Goal: Complete application form: Complete application form

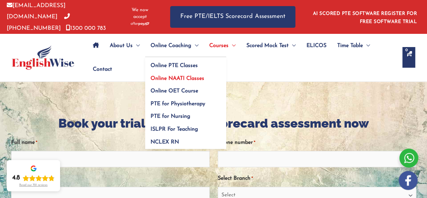
click at [178, 76] on span "Online NAATI Classes" at bounding box center [178, 78] width 54 height 5
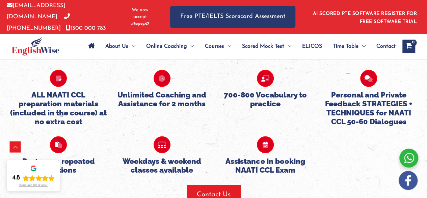
scroll to position [696, 0]
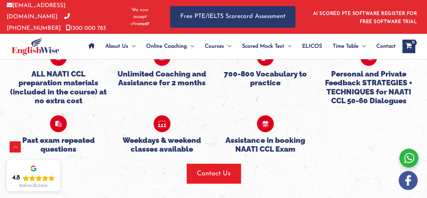
click at [407, 159] on div at bounding box center [408, 157] width 19 height 19
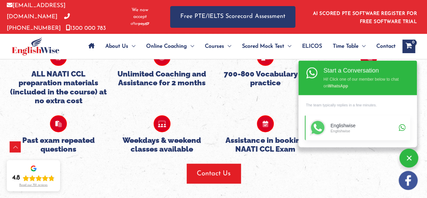
click at [355, 125] on div "Englishwise" at bounding box center [364, 126] width 66 height 6
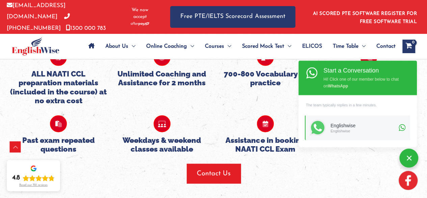
click at [408, 182] on img at bounding box center [408, 180] width 19 height 19
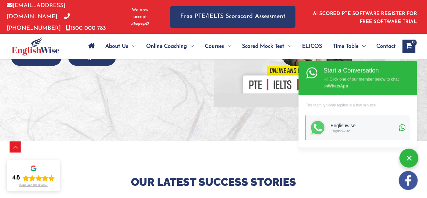
scroll to position [4, 0]
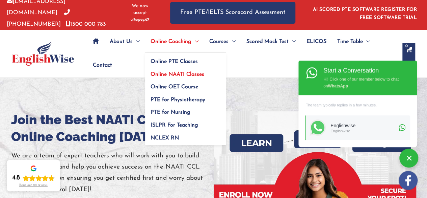
click at [176, 73] on span "Online NAATI Classes" at bounding box center [178, 74] width 54 height 5
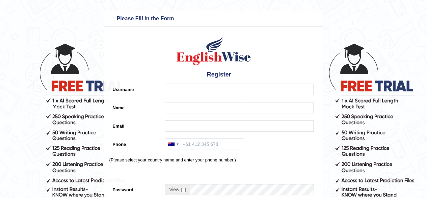
click at [205, 77] on div at bounding box center [201, 74] width 11 height 11
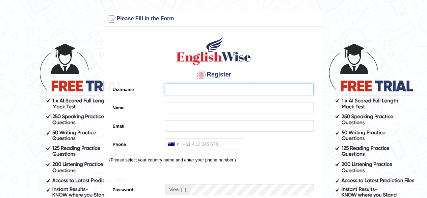
click at [201, 89] on input "Username" at bounding box center [239, 88] width 149 height 11
type input "BengyShrestha1"
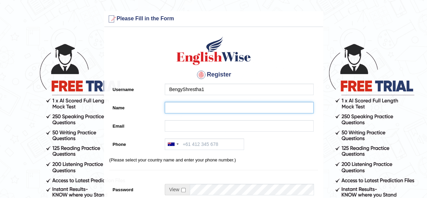
click at [213, 109] on input "Name" at bounding box center [239, 107] width 149 height 11
type input "Bengy"
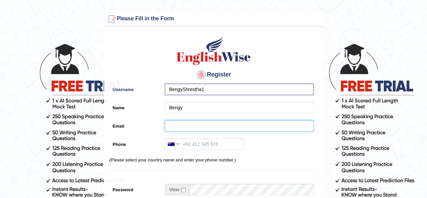
click at [183, 123] on input "Email" at bounding box center [239, 125] width 149 height 11
type input "[EMAIL_ADDRESS][DOMAIN_NAME]"
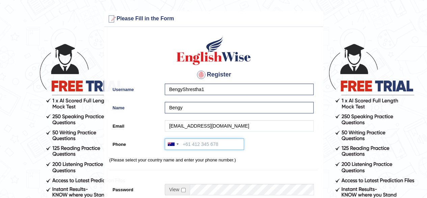
type input "[PHONE_NUMBER]"
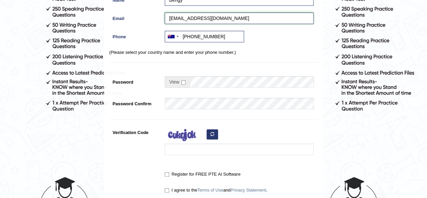
scroll to position [108, 0]
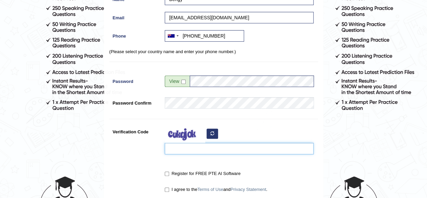
click at [205, 149] on input "Verification Code" at bounding box center [239, 147] width 149 height 11
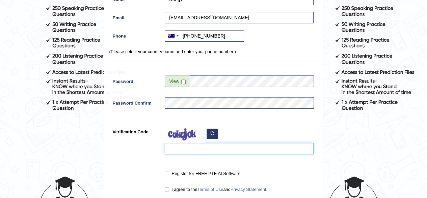
type input "i"
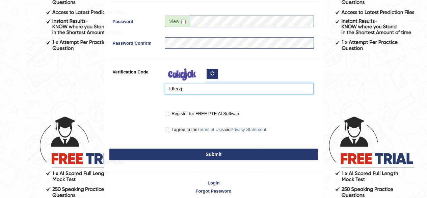
scroll to position [176, 0]
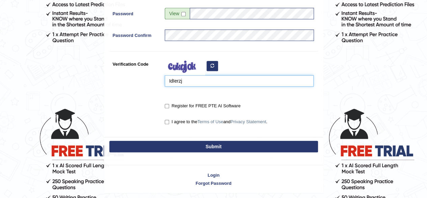
type input "IdIerzj"
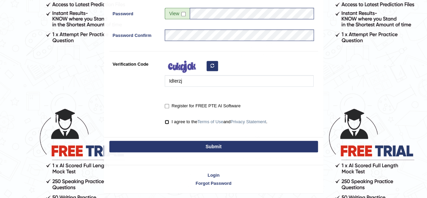
click at [166, 121] on input "I agree to the Terms of Use and Privacy Statement ." at bounding box center [167, 122] width 4 height 4
checkbox input "true"
click at [187, 149] on button "Submit" at bounding box center [213, 145] width 209 height 11
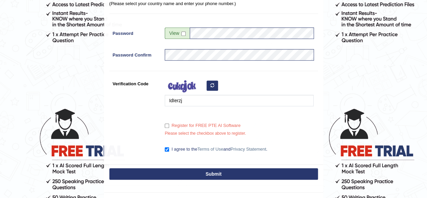
scroll to position [195, 0]
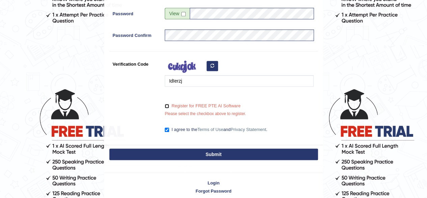
click at [167, 107] on input "Register for FREE PTE AI Software" at bounding box center [167, 106] width 4 height 4
checkbox input "true"
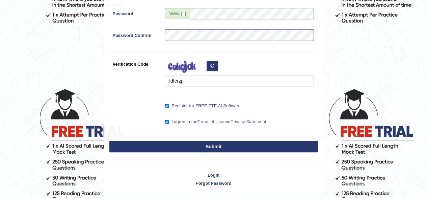
click at [191, 148] on button "Submit" at bounding box center [213, 145] width 209 height 11
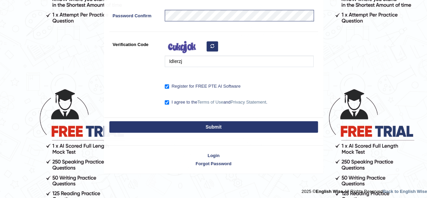
scroll to position [176, 0]
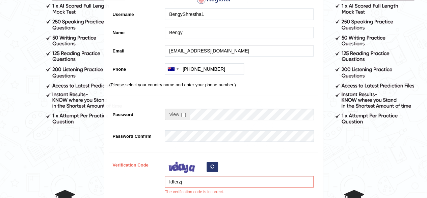
scroll to position [135, 0]
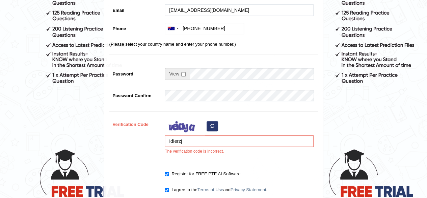
click at [169, 147] on div "IdIerzj The verification code is incorrect." at bounding box center [237, 138] width 152 height 40
click at [211, 127] on icon "button" at bounding box center [212, 126] width 4 height 4
click at [191, 144] on input "IdIerzj" at bounding box center [239, 140] width 149 height 11
type input "I"
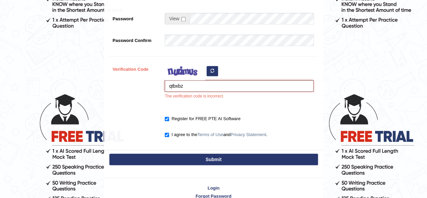
scroll to position [193, 0]
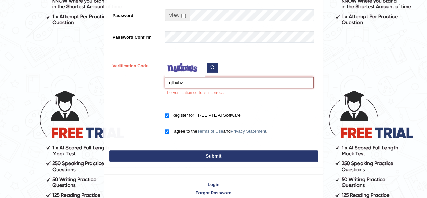
type input "qtbxbz"
click at [284, 155] on button "Submit" at bounding box center [213, 155] width 209 height 11
type input "+61450328080"
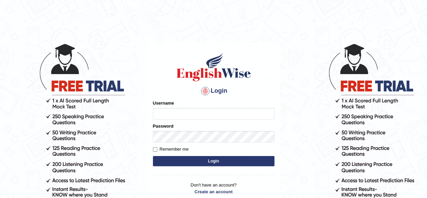
click at [193, 113] on input "Username" at bounding box center [214, 113] width 122 height 11
type input "b"
type input "Bengyshrestha"
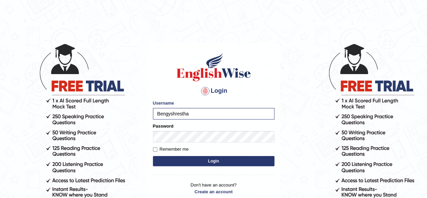
click at [206, 162] on button "Login" at bounding box center [214, 161] width 122 height 10
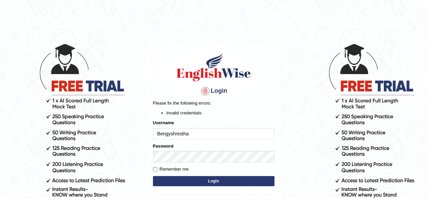
click at [171, 133] on input "Bengyshrestha" at bounding box center [214, 133] width 122 height 11
type input "[PERSON_NAME]"
click at [191, 179] on button "Login" at bounding box center [214, 181] width 122 height 10
click at [182, 134] on input "[PERSON_NAME]" at bounding box center [214, 133] width 122 height 11
click at [191, 135] on input "[PERSON_NAME]" at bounding box center [214, 133] width 122 height 11
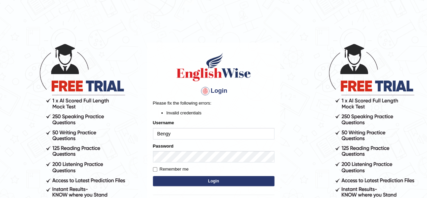
type input "[PERSON_NAME]"
click at [207, 181] on button "Login" at bounding box center [214, 181] width 122 height 10
click at [194, 130] on input "[PERSON_NAME]" at bounding box center [214, 133] width 122 height 11
type input "B"
type input "[EMAIL_ADDRESS][DOMAIN_NAME]"
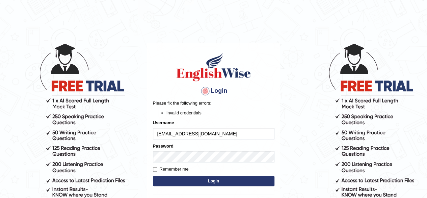
click at [183, 177] on button "Login" at bounding box center [214, 181] width 122 height 10
